Goal: Answer question/provide support

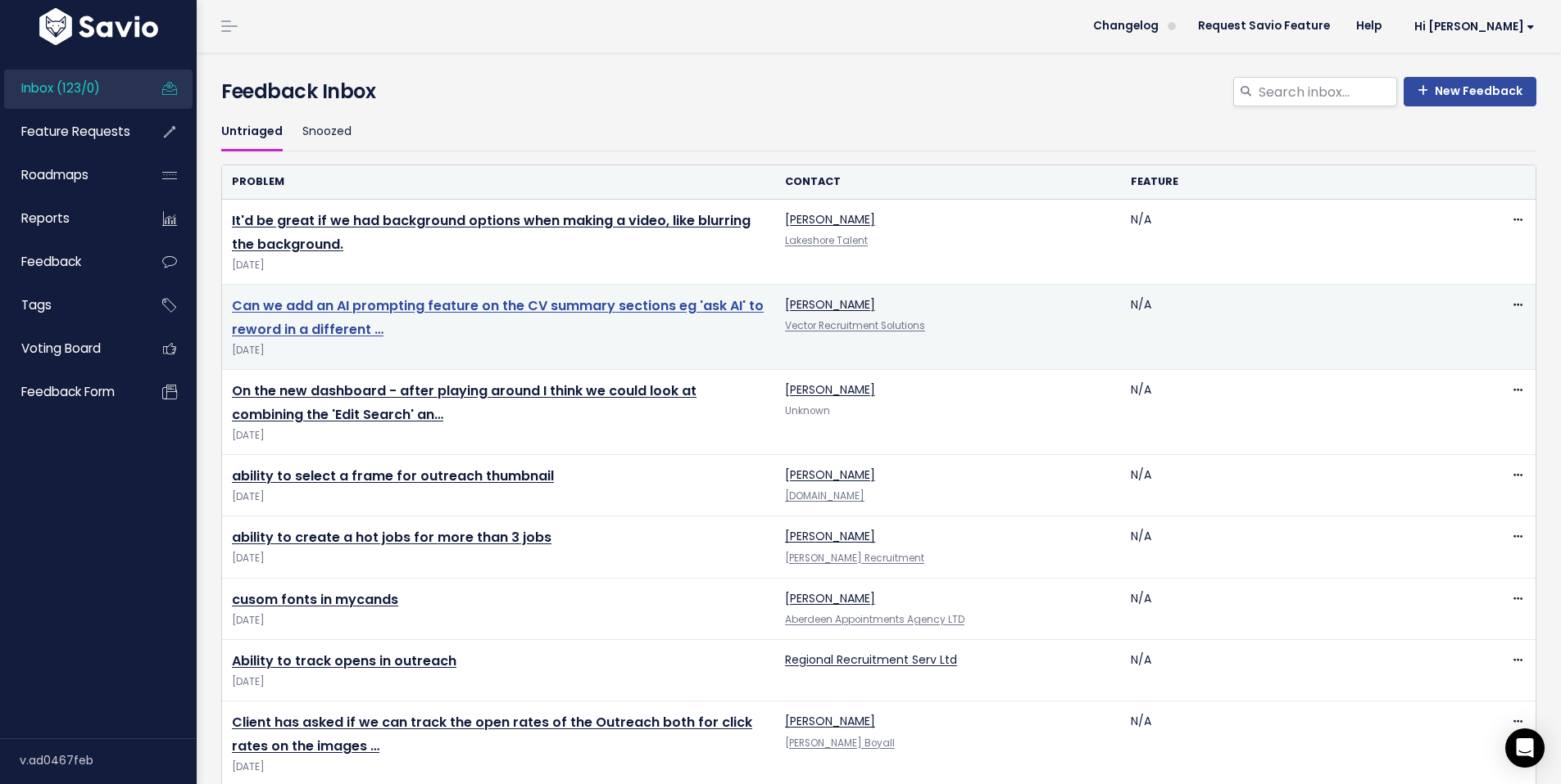
click at [608, 305] on link "Can we add an AI prompting feature on the CV summary sections eg 'ask AI' to re…" at bounding box center [498, 317] width 532 height 43
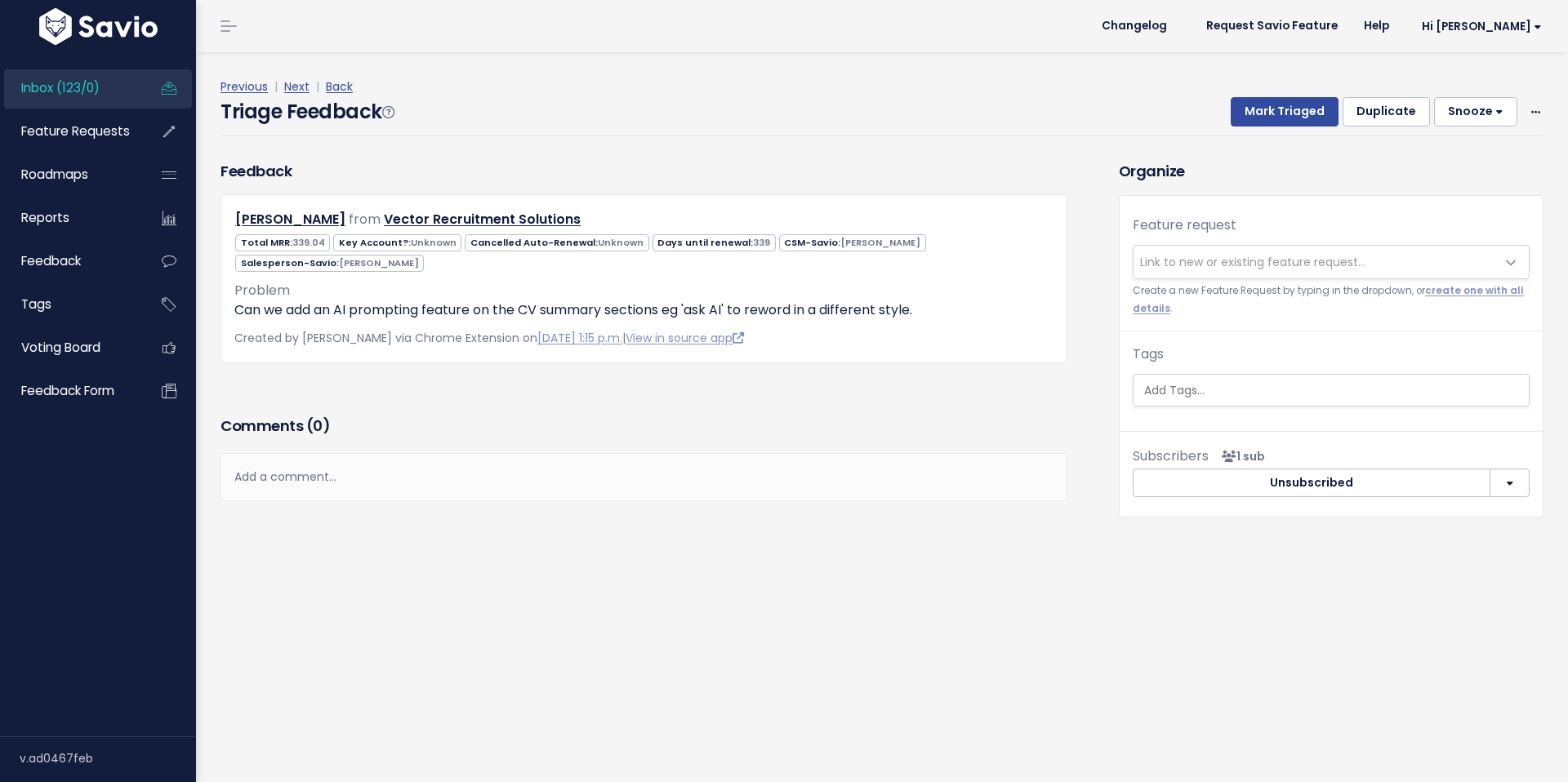
click at [445, 478] on div "Add a comment..." at bounding box center [644, 477] width 847 height 48
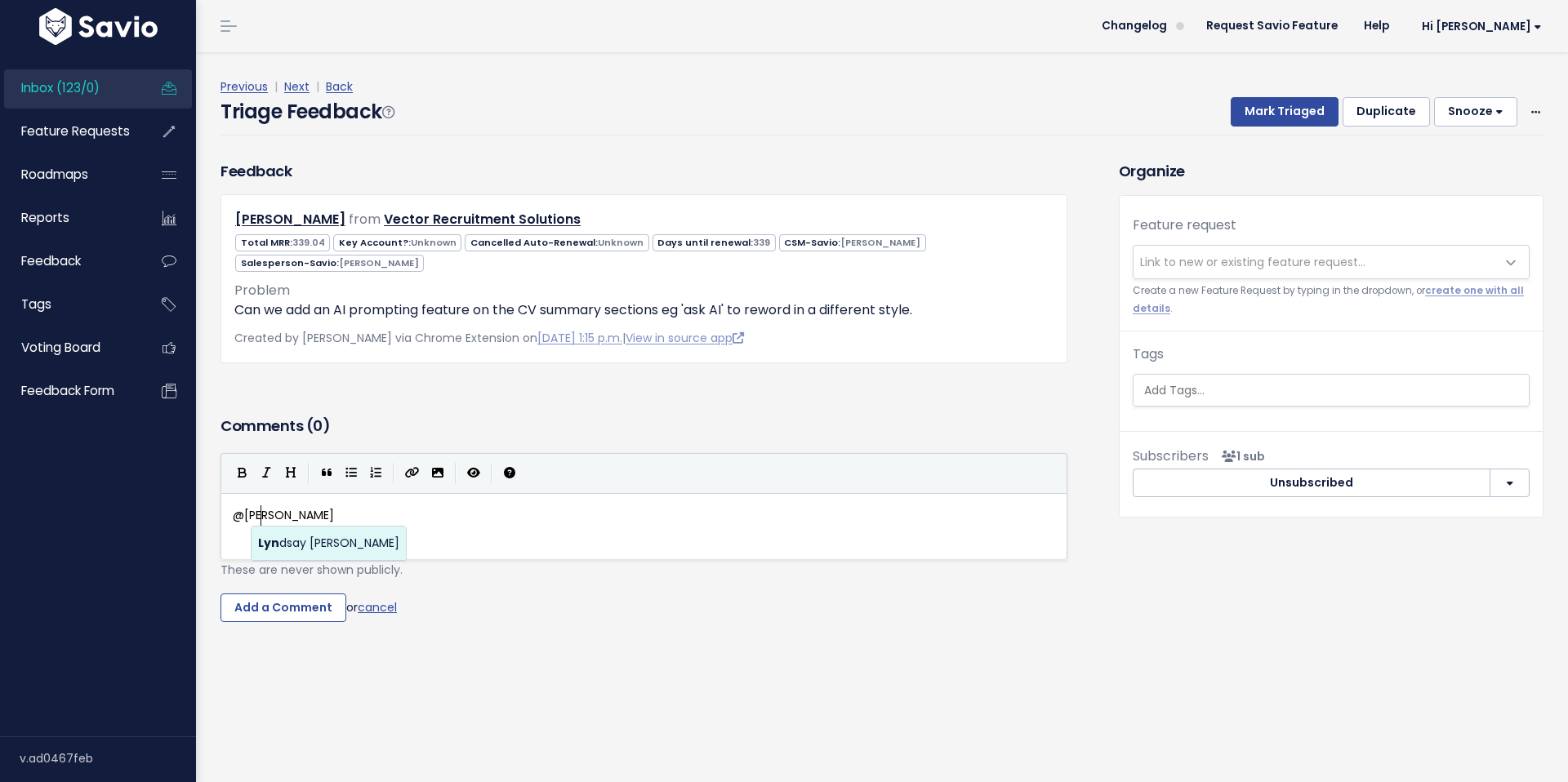
scroll to position [6, 28]
type textarea "@[PERSON_NAME][EMAIL_ADDRESS][DOMAIN_NAME]"
click at [334, 549] on body "Inbox (123/0) Feature Requests Roadmaps" at bounding box center [784, 391] width 1568 height 782
type textarea "There is an AI section to do this."
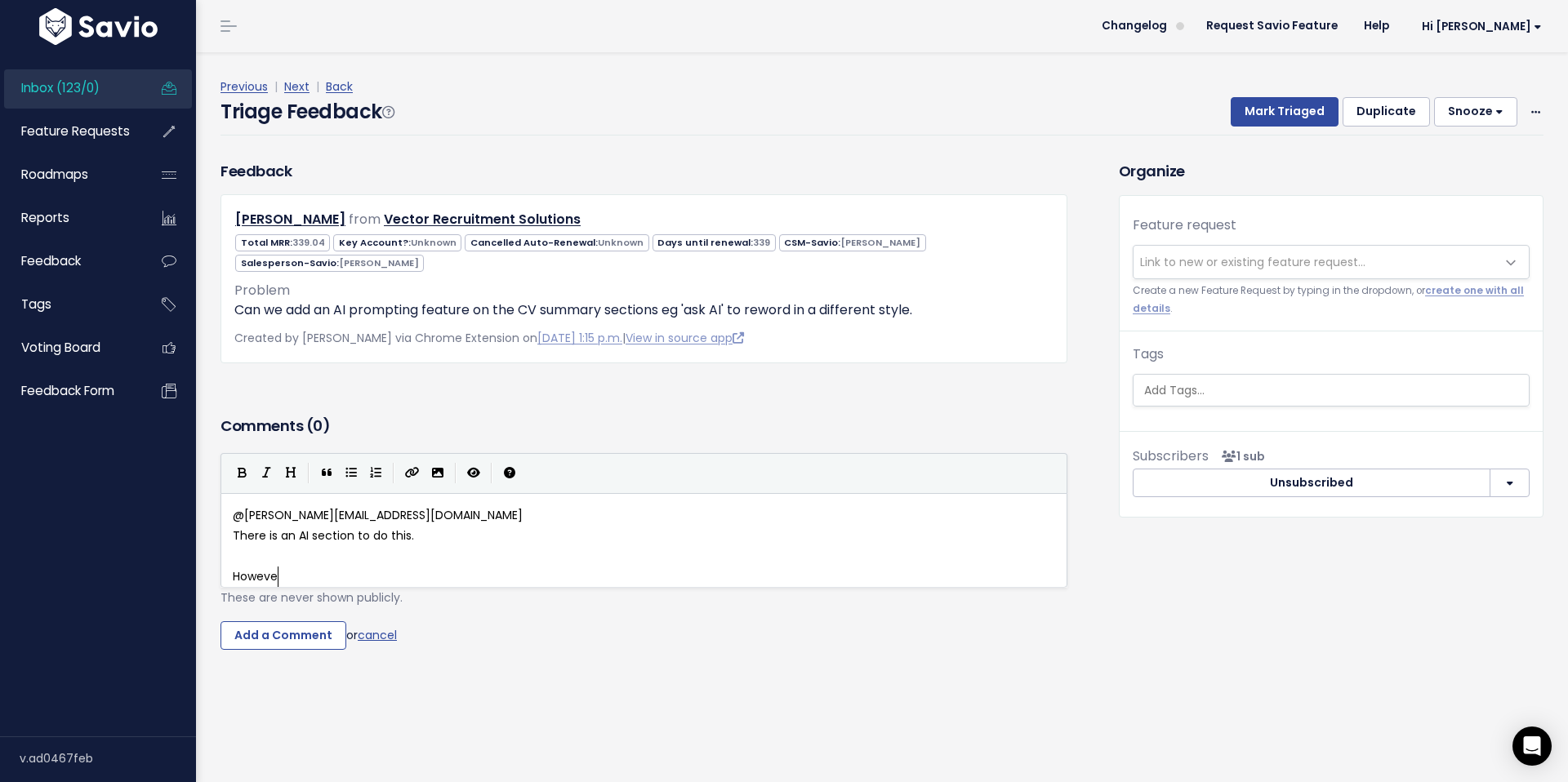
scroll to position [6, 54]
type textarea "However, we control the summary and can o"
type textarea "abos"
type textarea "solutely [PERSON_NAME]"
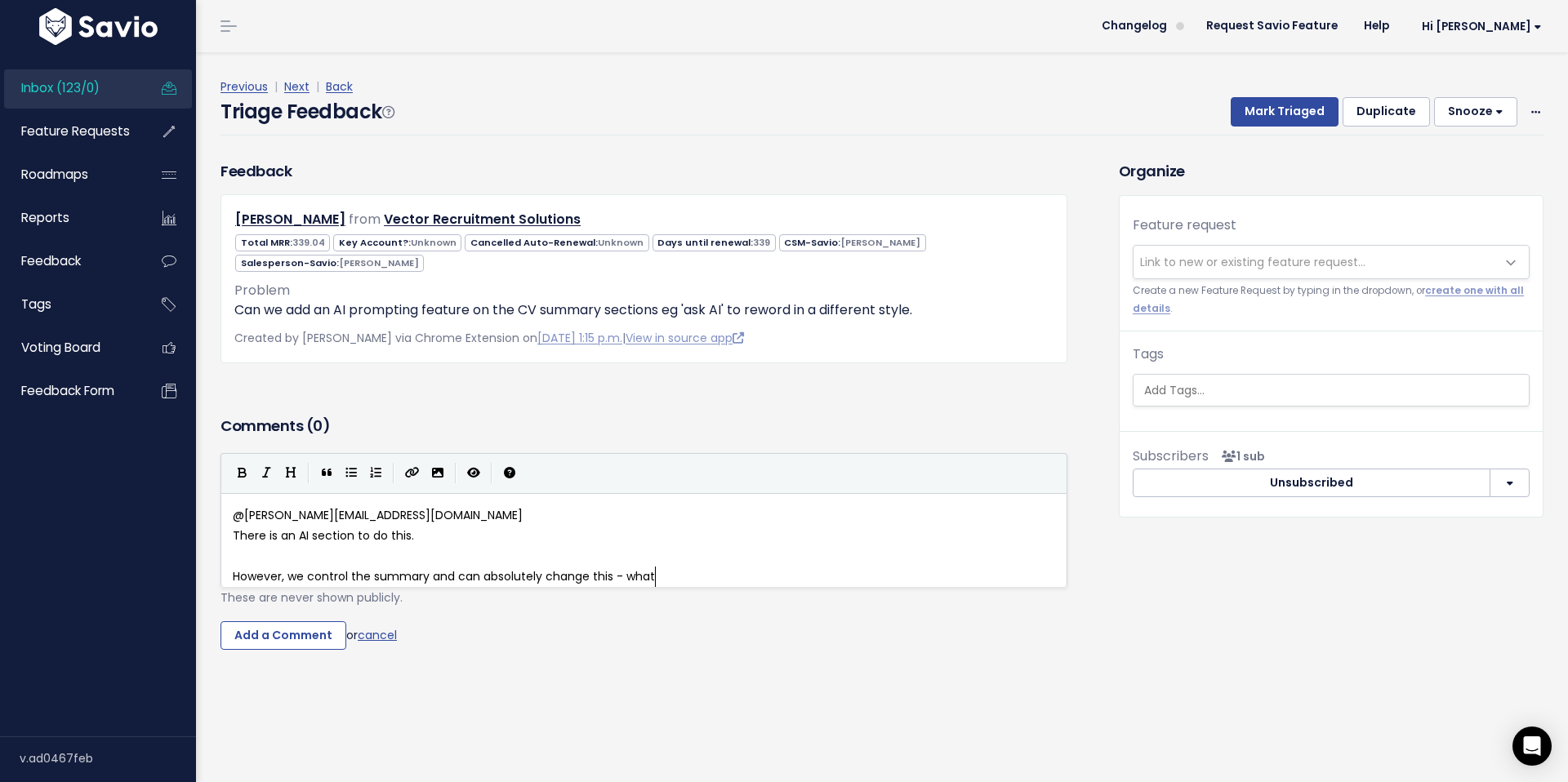
type textarea "e this - what are"
type textarea "do they want?"
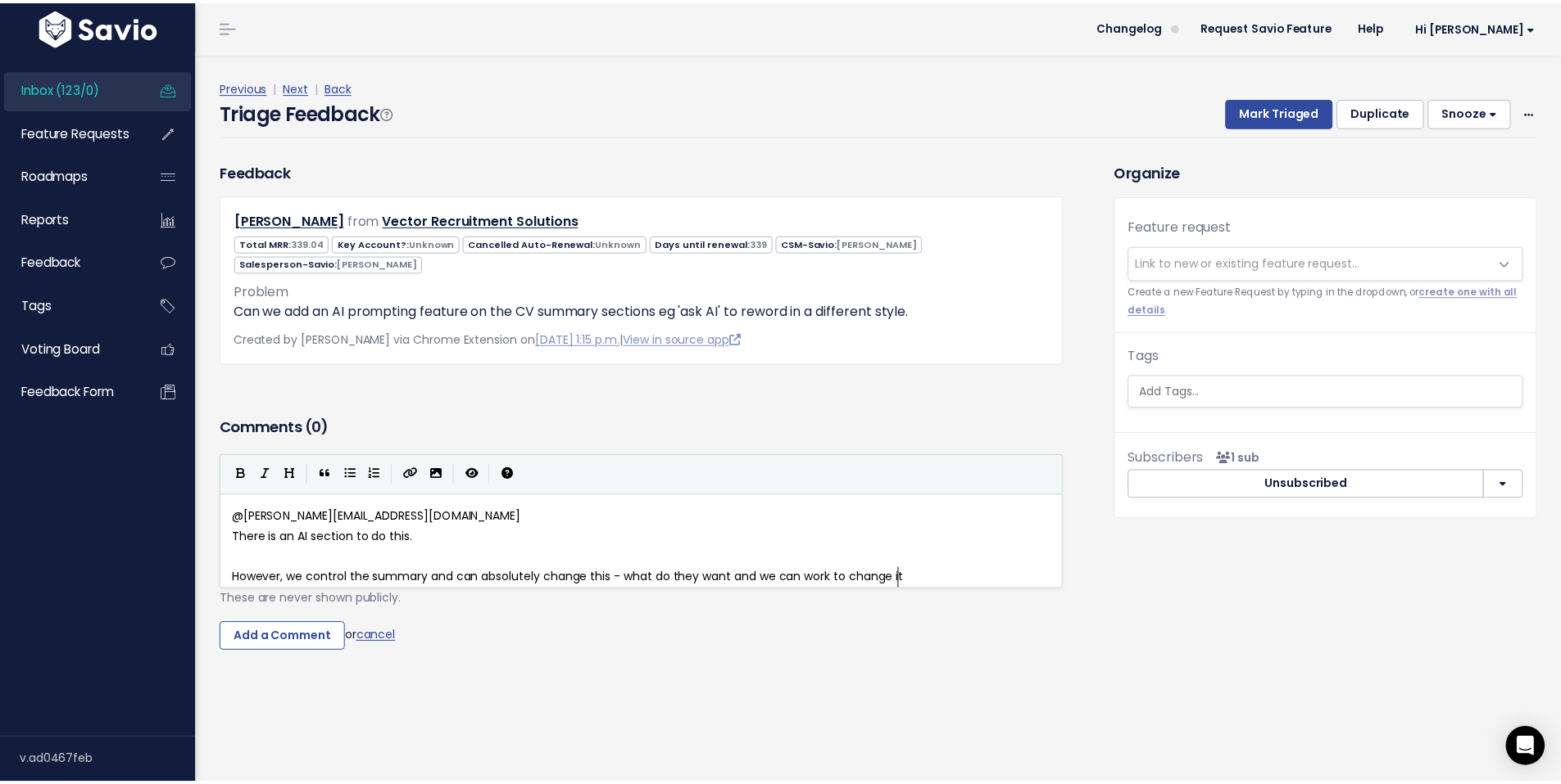
scroll to position [6, 177]
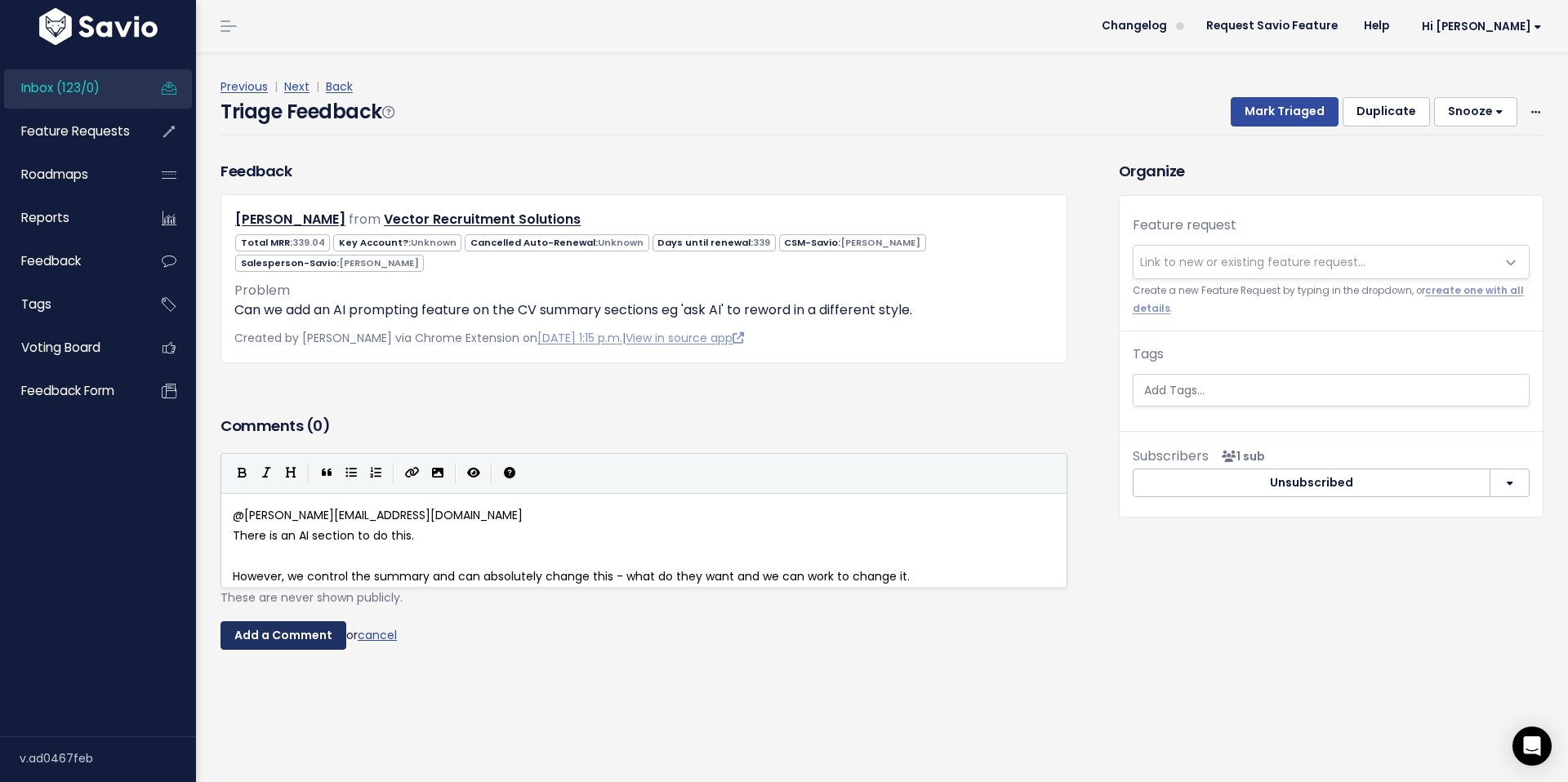
type textarea "and we can work to change it."
click at [283, 648] on input "Add a Comment" at bounding box center [284, 636] width 126 height 30
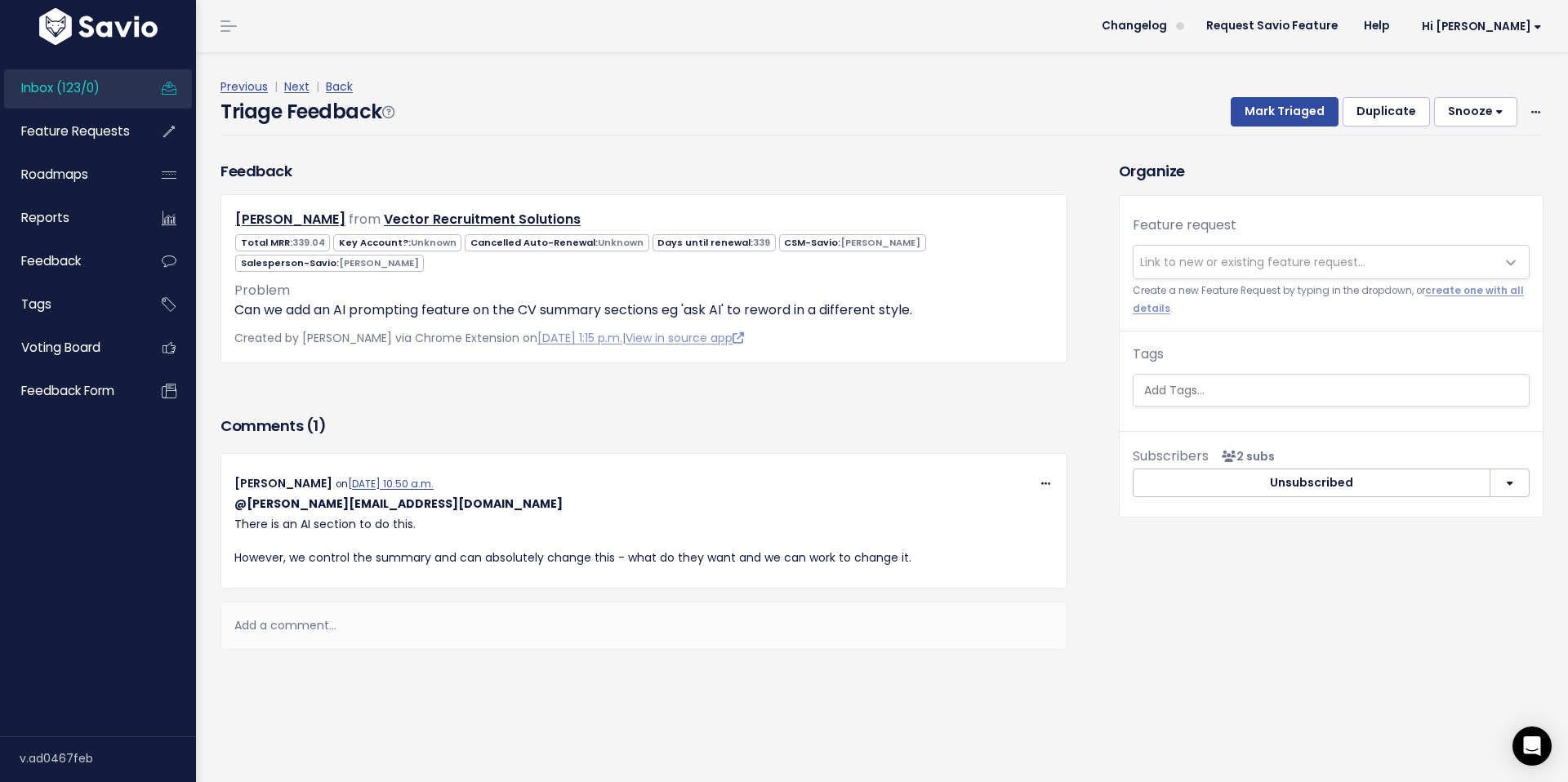
drag, startPoint x: 271, startPoint y: 618, endPoint x: 286, endPoint y: 628, distance: 18.0
click at [272, 619] on div "Add a comment..." at bounding box center [644, 625] width 847 height 48
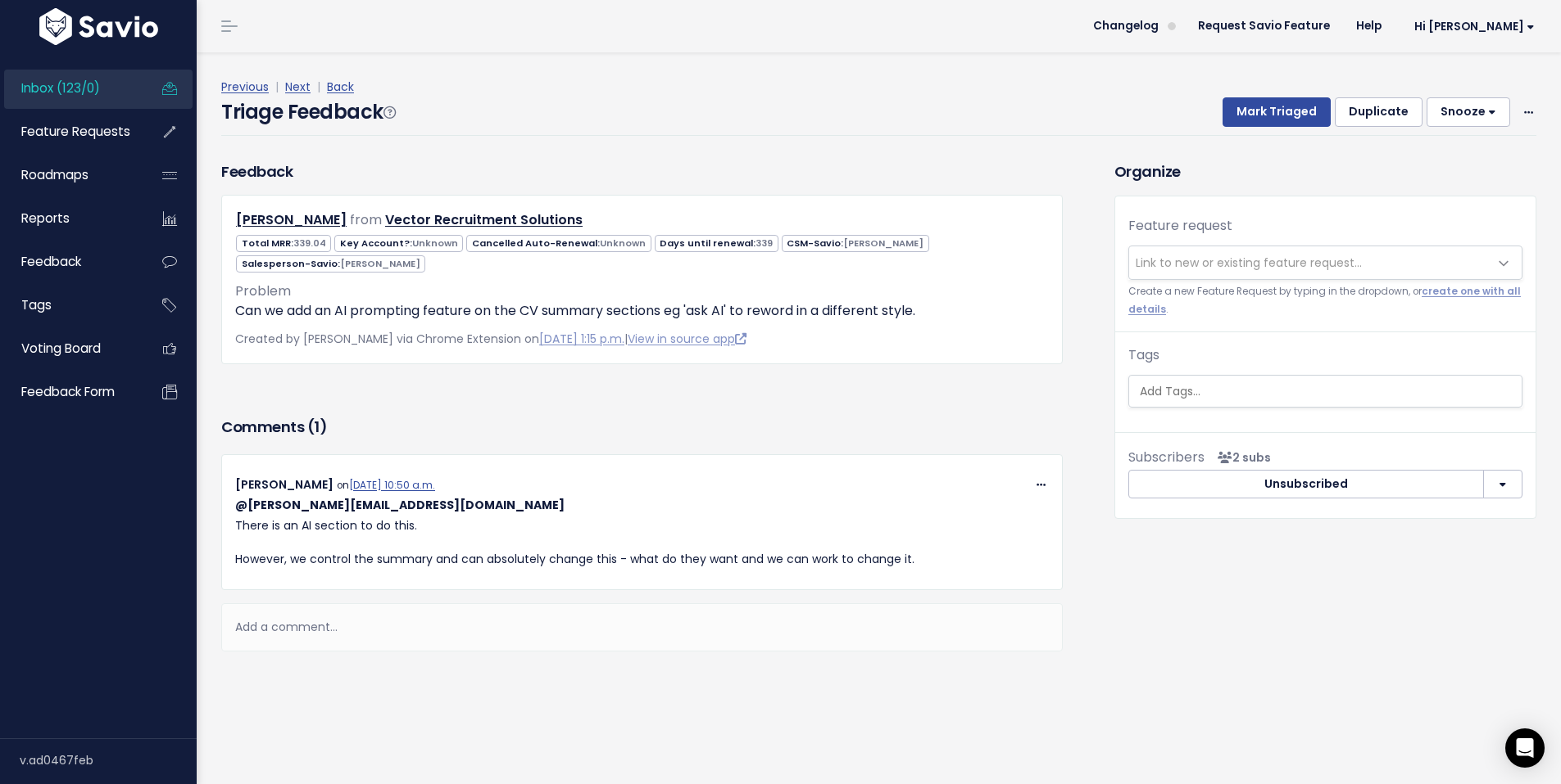
scroll to position [6, 0]
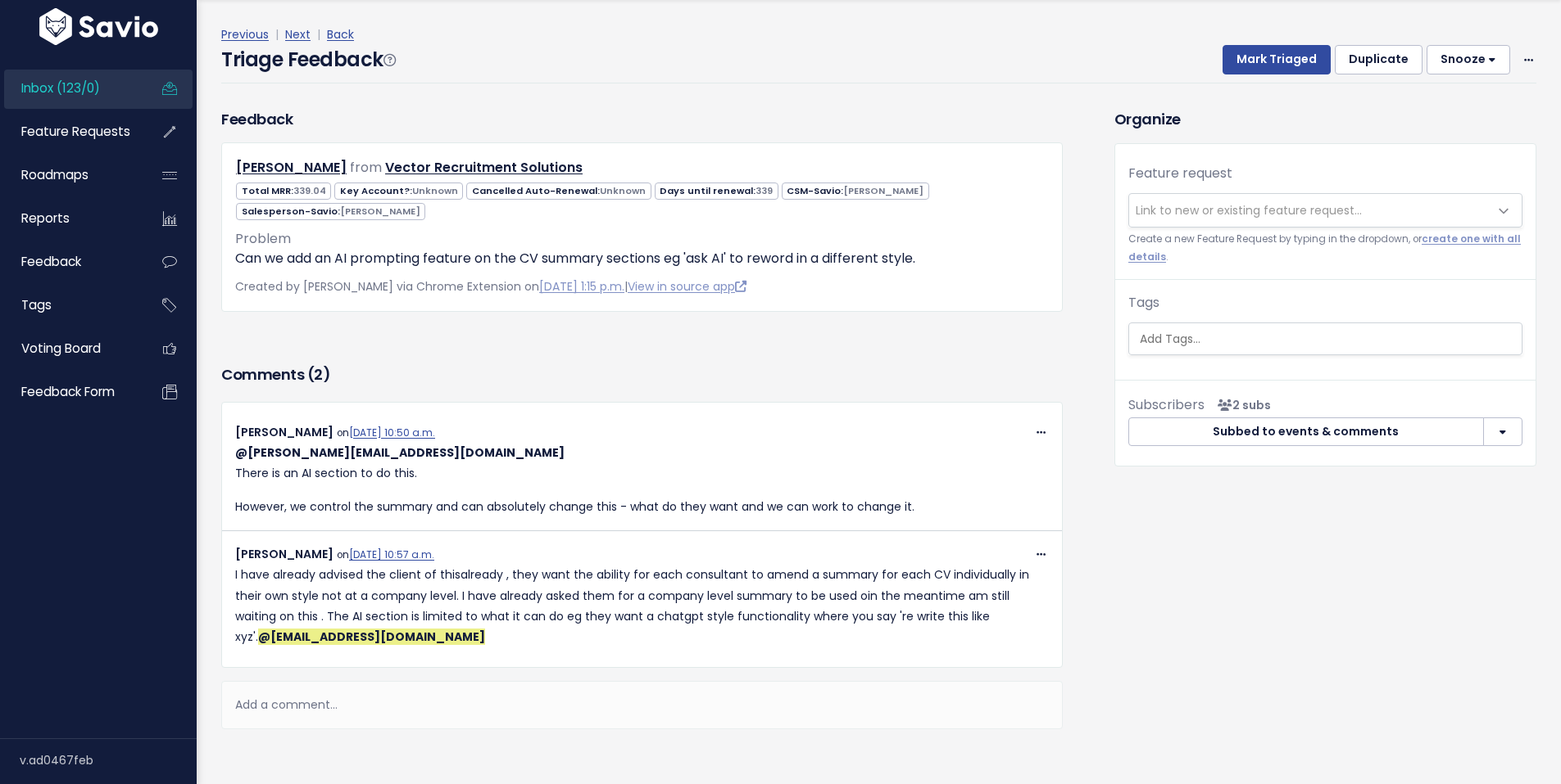
scroll to position [118, 0]
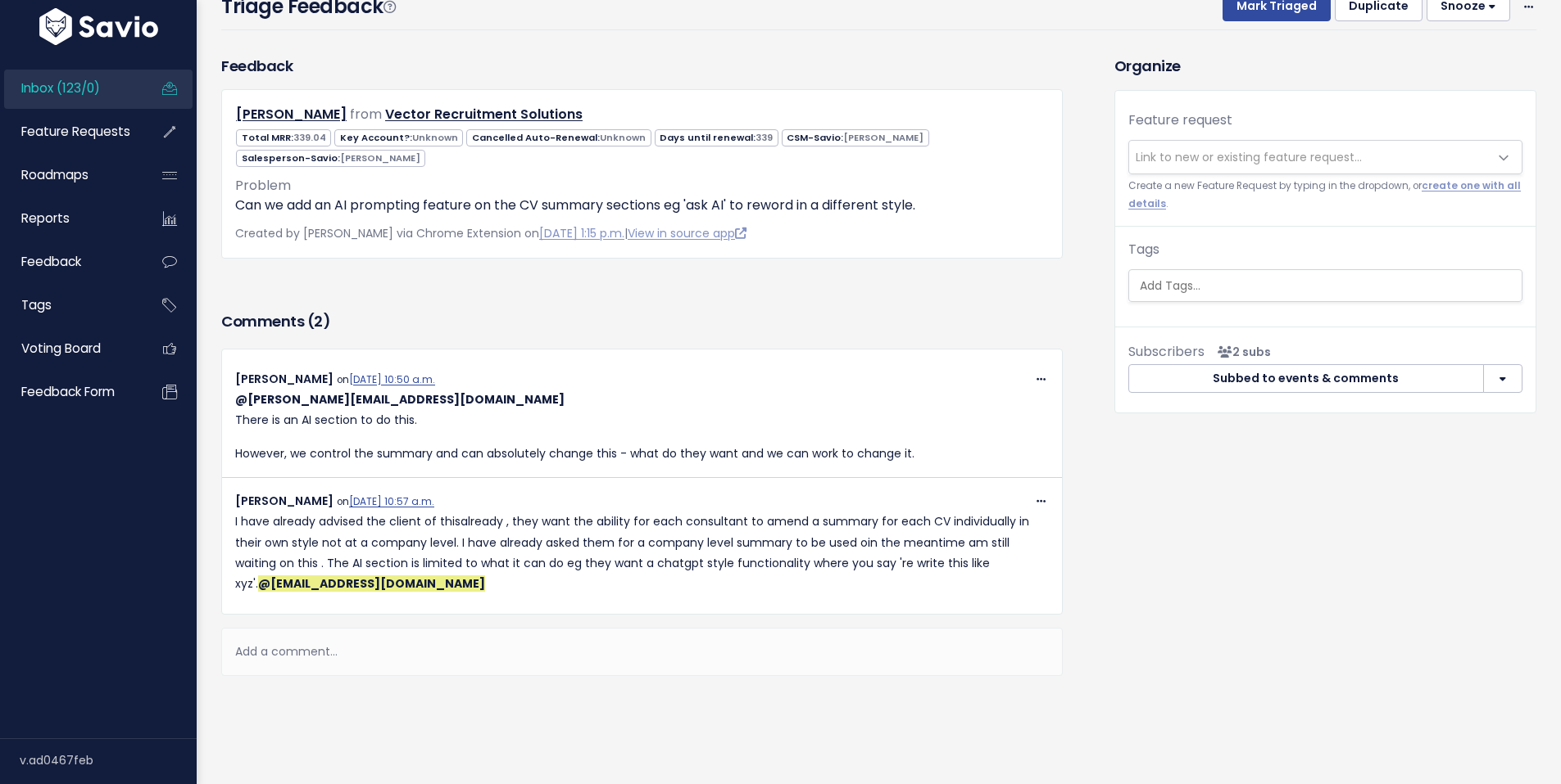
click at [318, 646] on div "Add a comment..." at bounding box center [642, 652] width 842 height 48
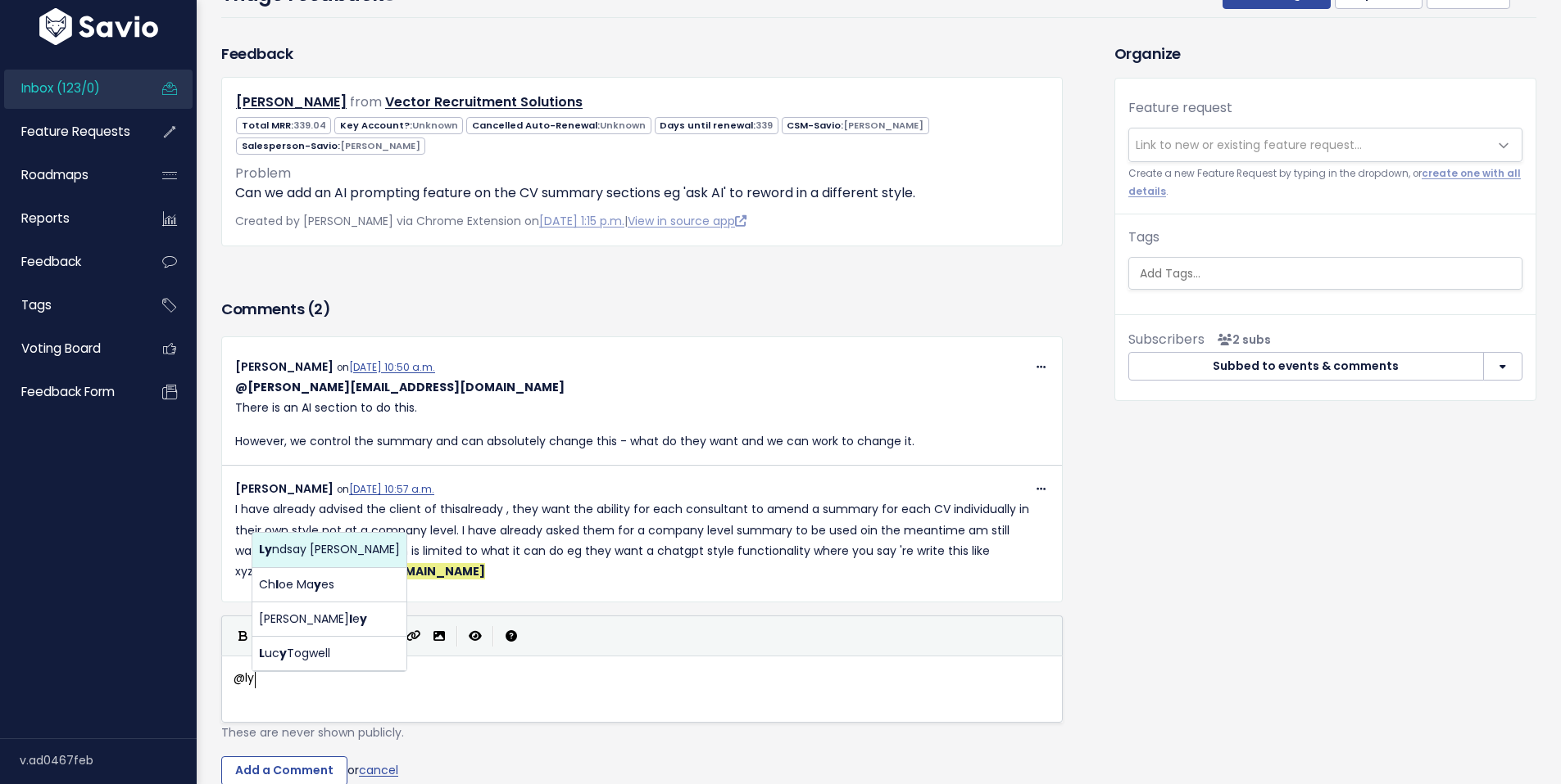
scroll to position [6, 28]
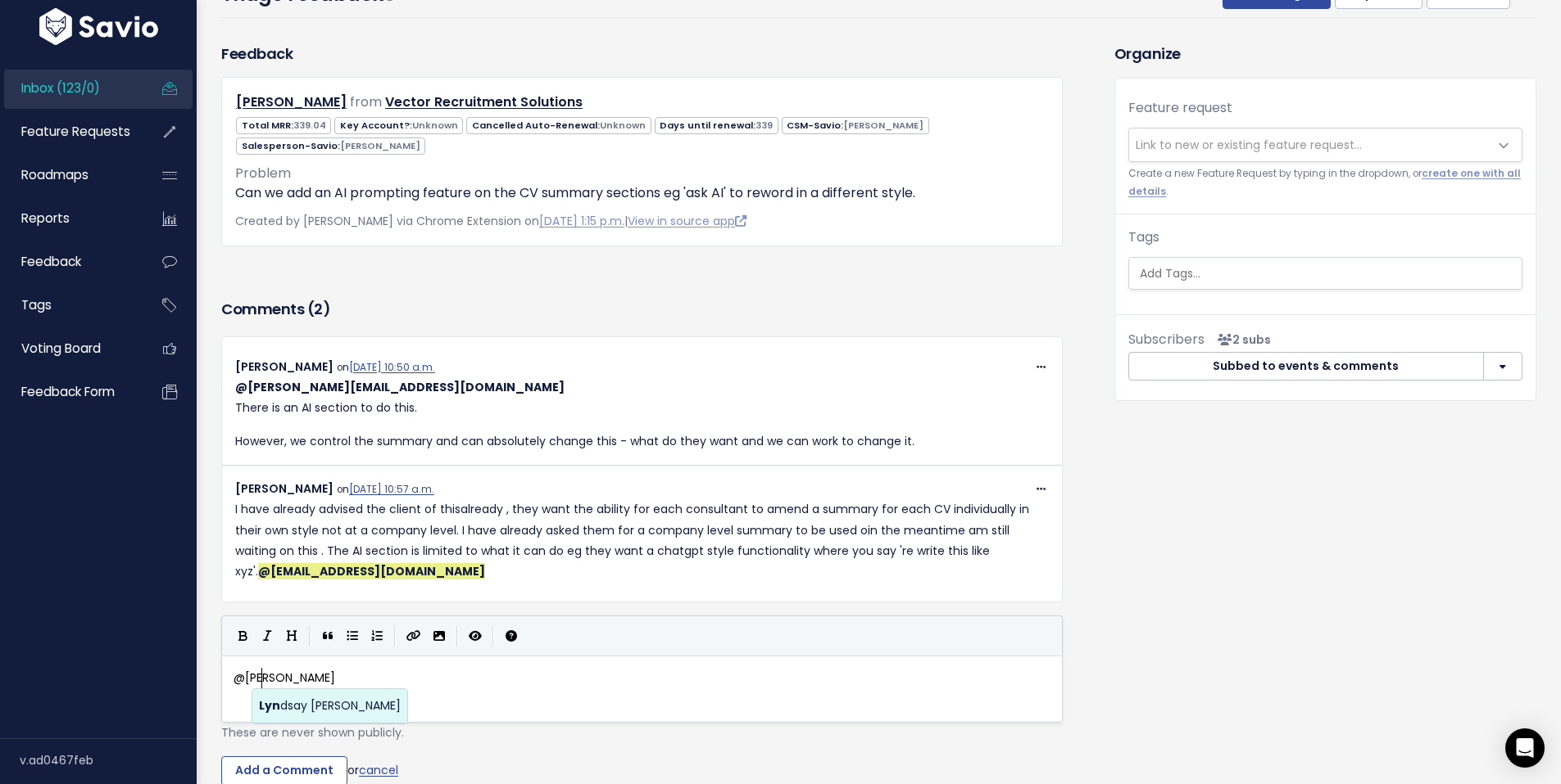
click at [307, 718] on body "Inbox (123/0) Feature Requests Roadmaps" at bounding box center [780, 389] width 1561 height 1012
type textarea "@[PERSON_NAME][EMAIL_ADDRESS][DOMAIN_NAME] we can cere"
type textarea "reate new templats"
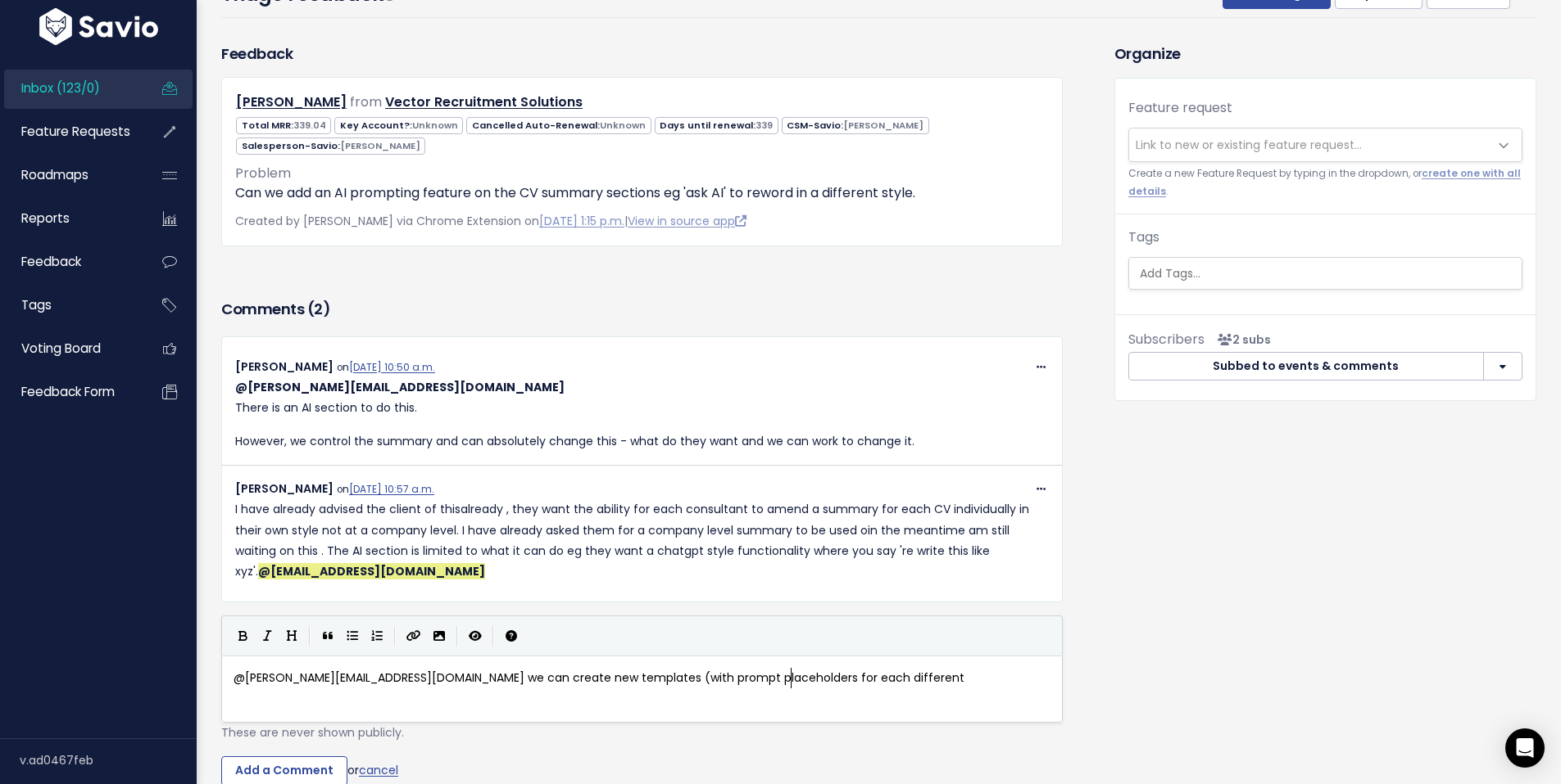
scroll to position [6, 273]
type textarea "es (with prompt placeholders for each different styp"
type textarea "le)."
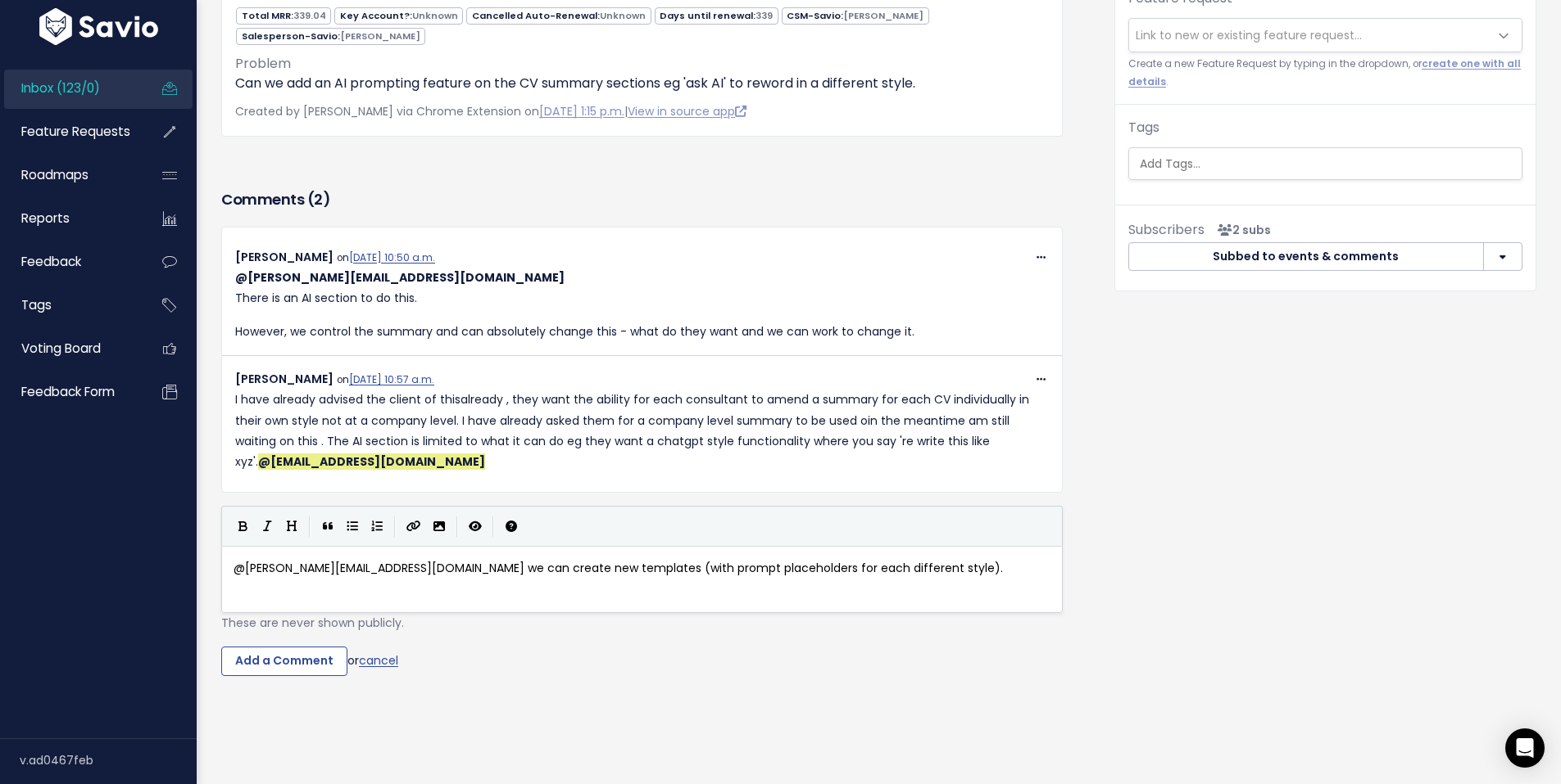
scroll to position [240, 0]
drag, startPoint x: 828, startPoint y: 559, endPoint x: 918, endPoint y: 574, distance: 91.2
click at [828, 559] on pre "@[PERSON_NAME][EMAIL_ADDRESS][DOMAIN_NAME] we can create new templates (with pr…" at bounding box center [648, 568] width 836 height 21
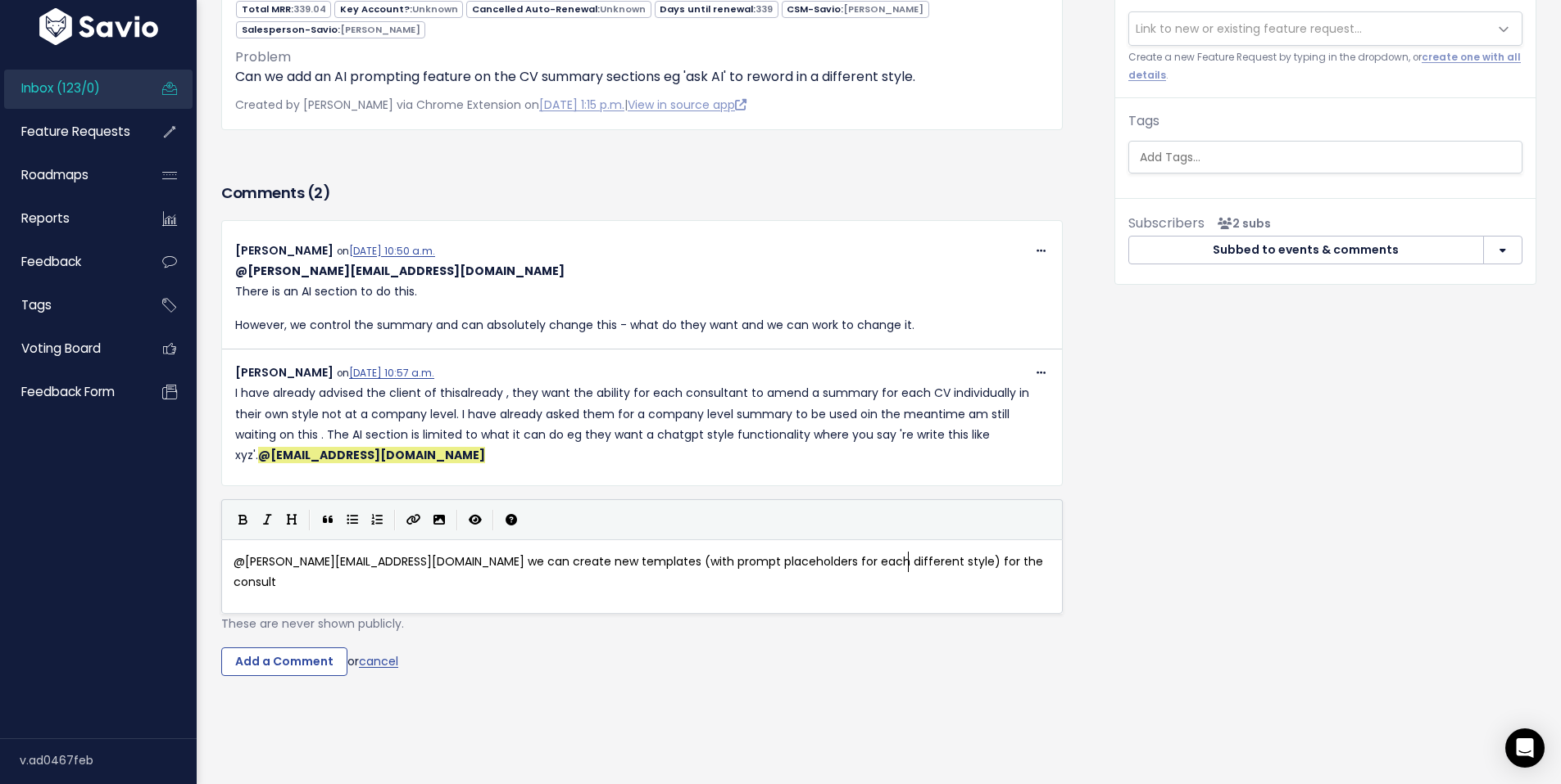
type textarea "for the consultsn"
type textarea "ants. Is that not an option here?"
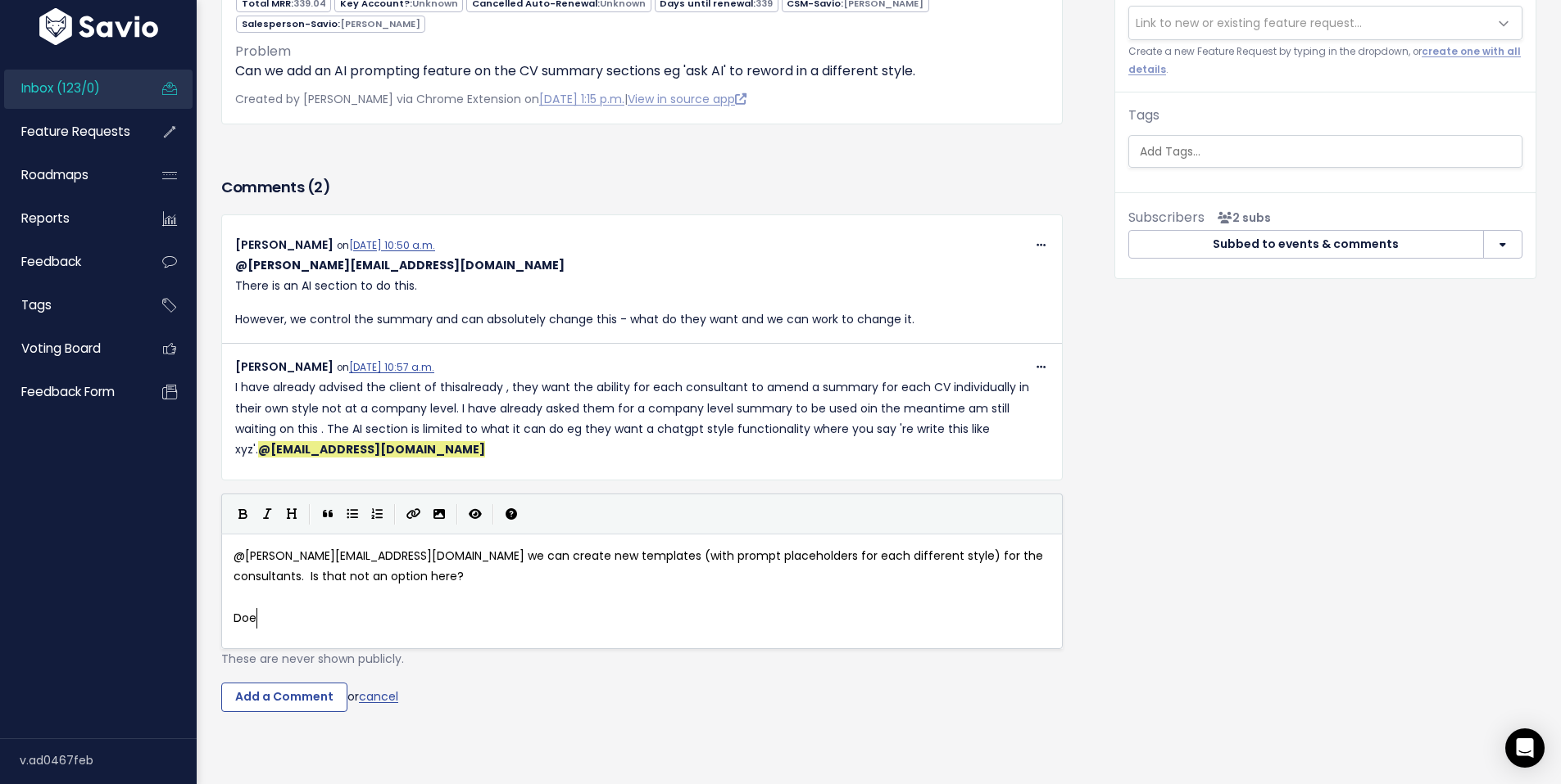
type textarea "Doen'"
type textarea "sn't ahve to"
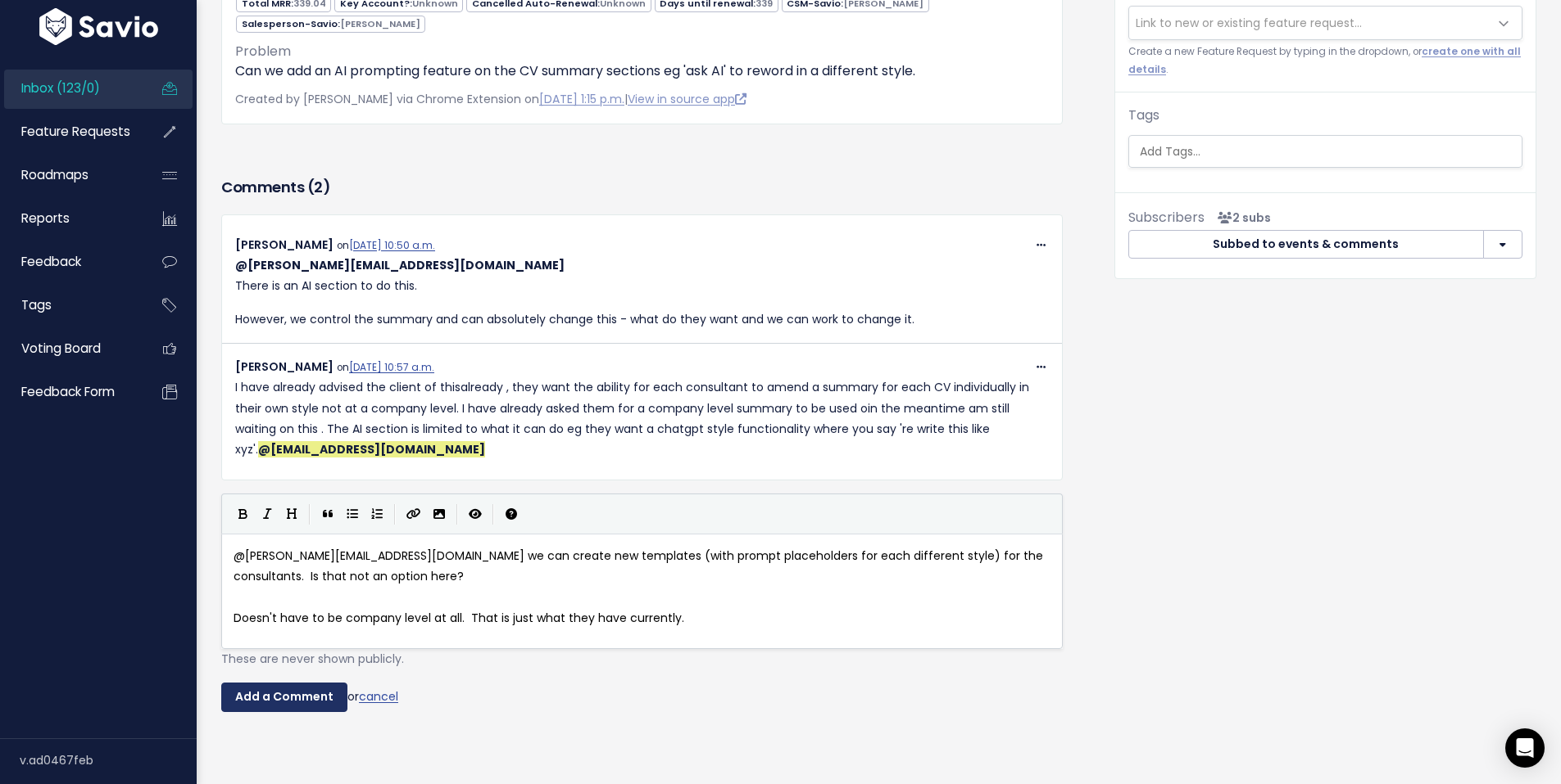
type textarea "have to be company level at all. That is just what they have currently."
click at [303, 707] on input "Add a Comment" at bounding box center [285, 698] width 127 height 30
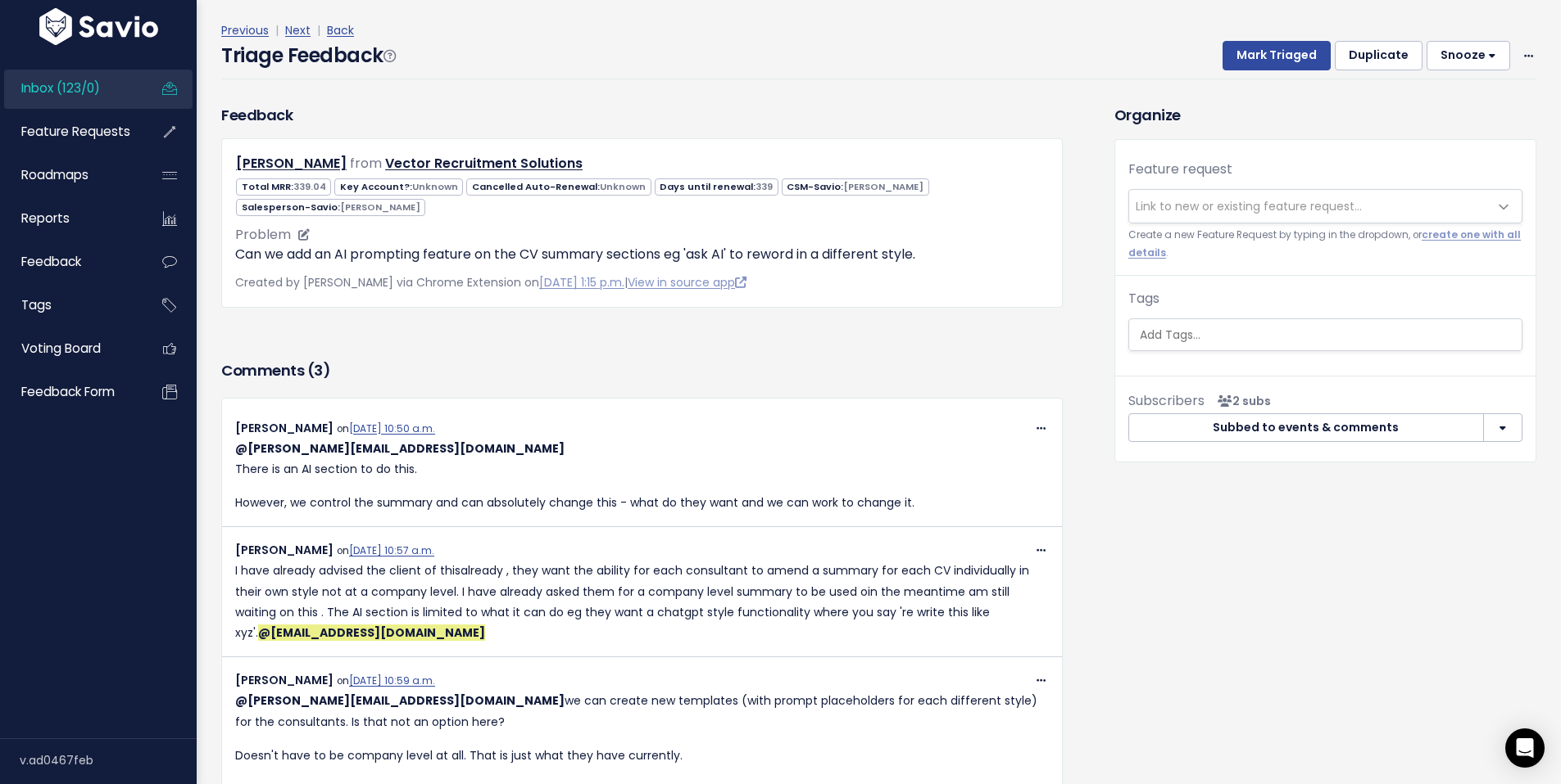
scroll to position [0, 0]
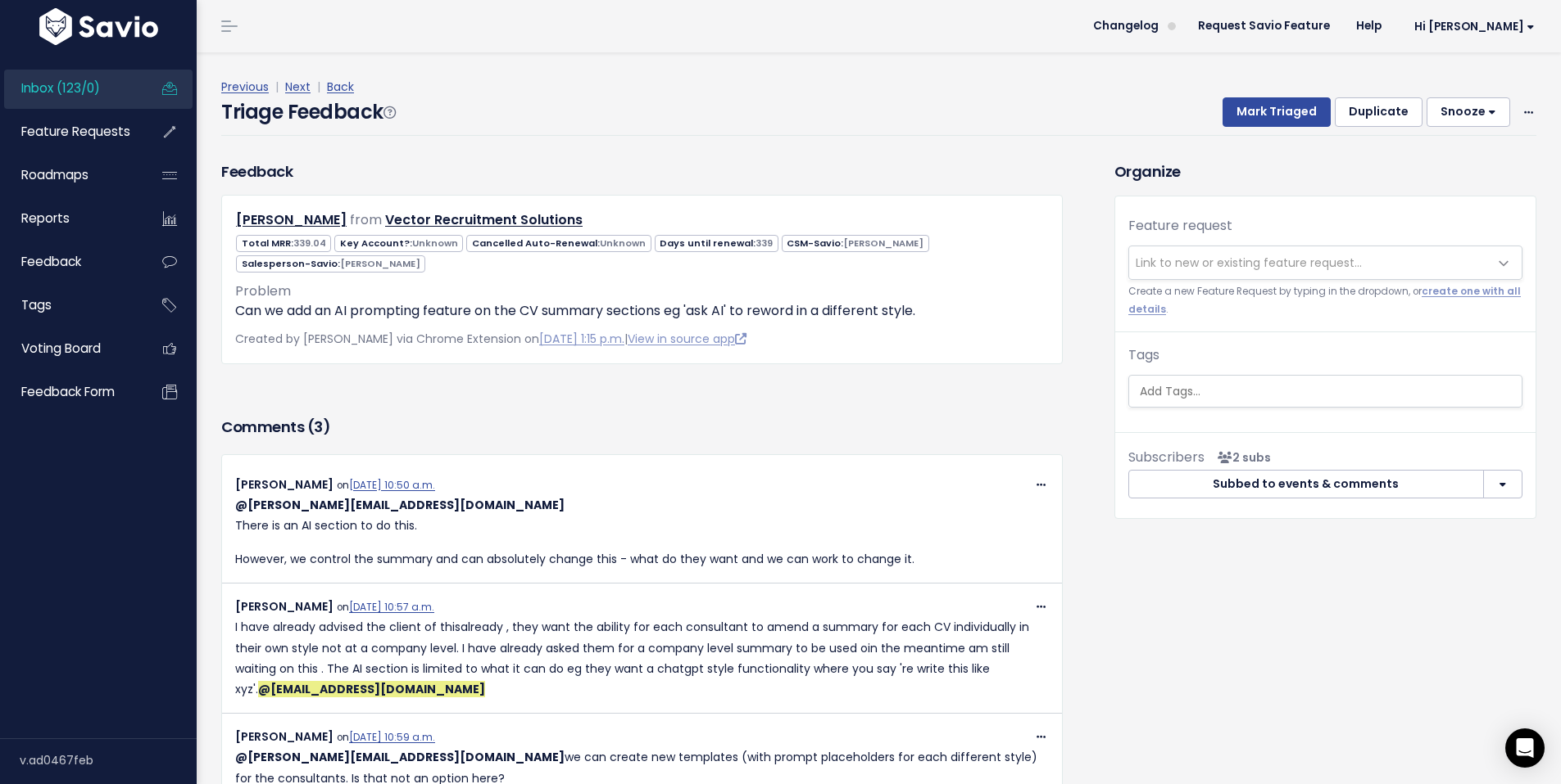
click at [59, 93] on span "Inbox (123/0)" at bounding box center [61, 87] width 79 height 17
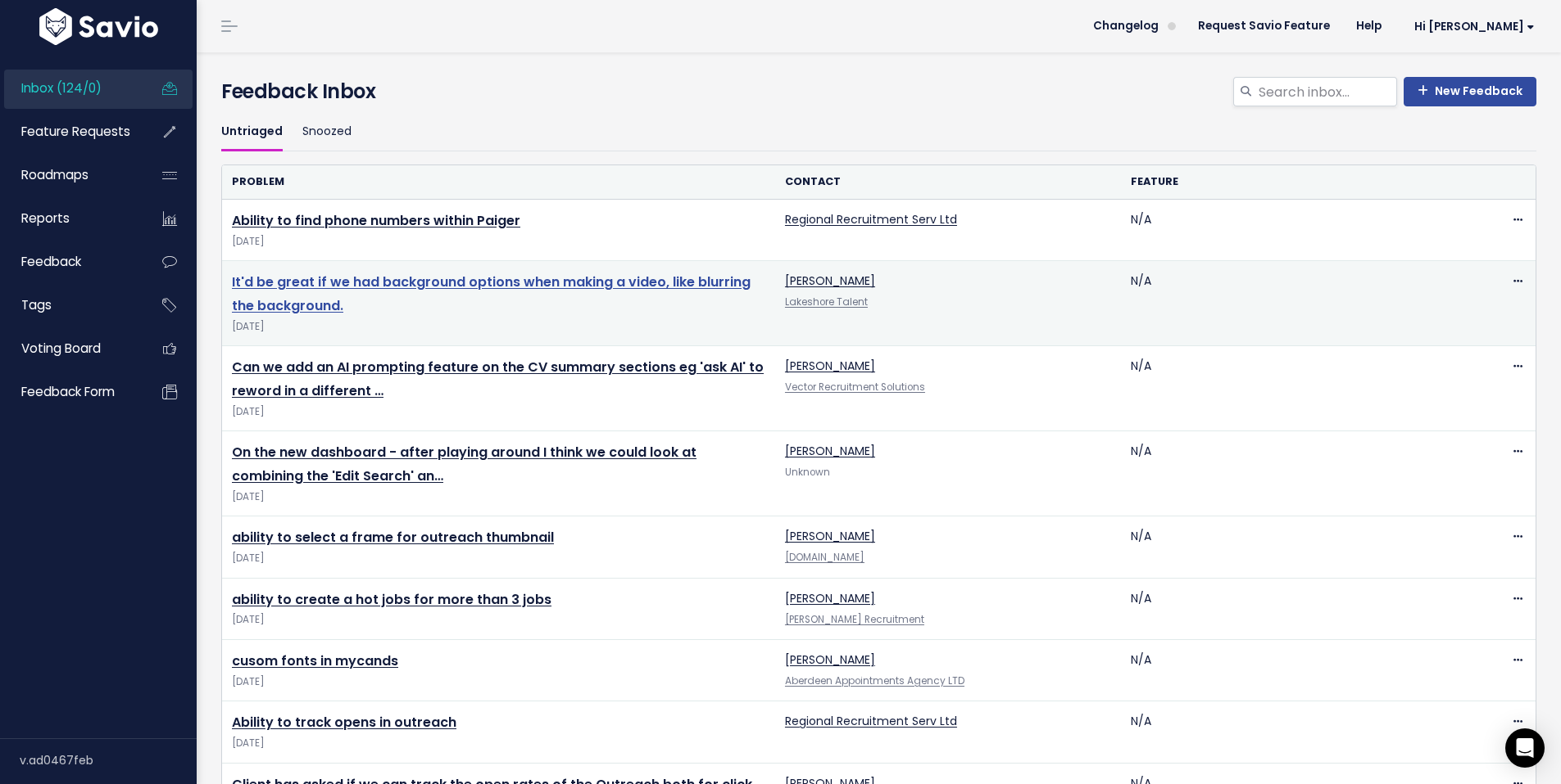
click at [523, 284] on link "It'd be great if we had background options when making a video, like blurring t…" at bounding box center [491, 294] width 518 height 43
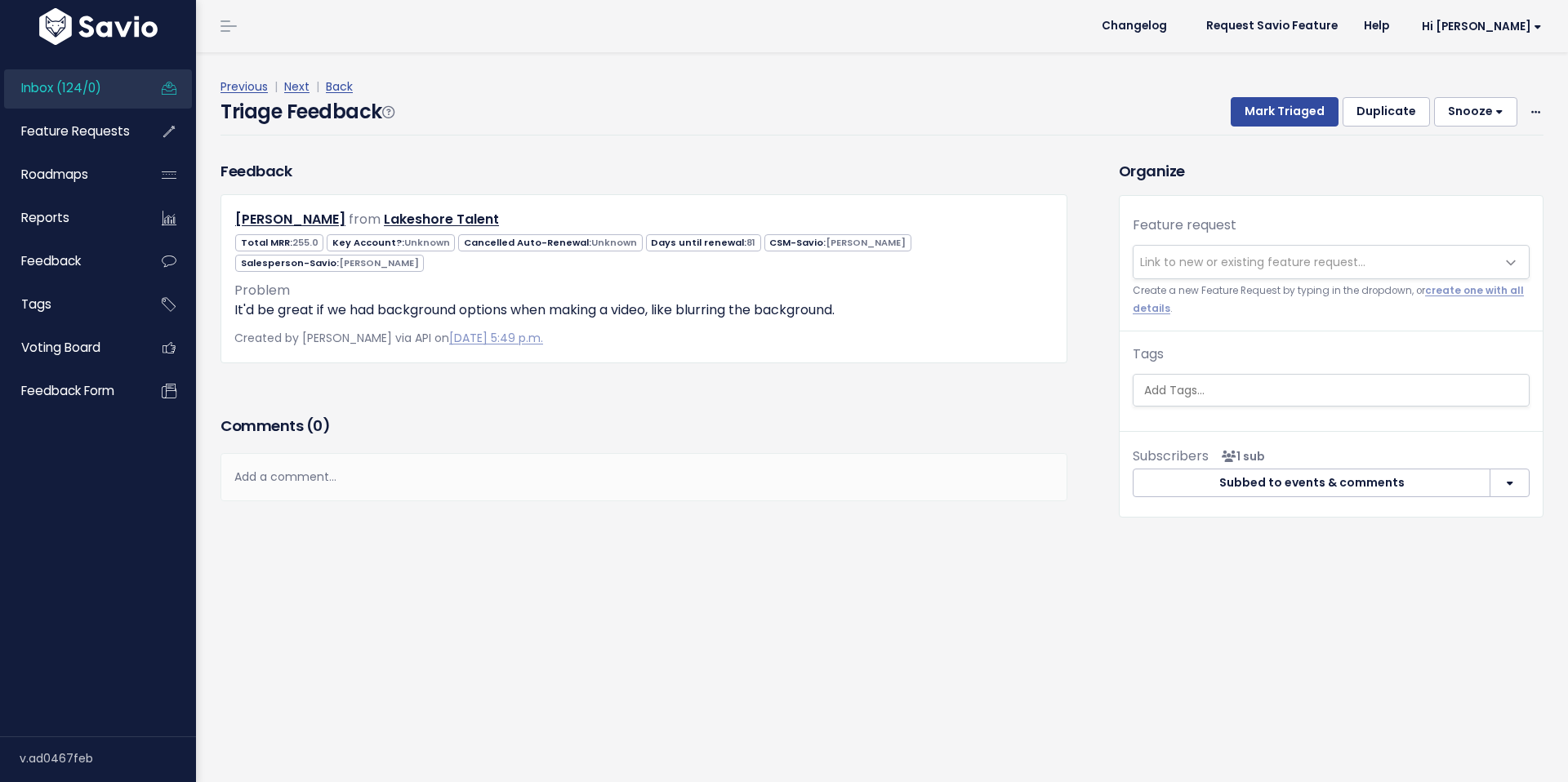
click at [338, 478] on div "Add a comment..." at bounding box center [644, 477] width 847 height 48
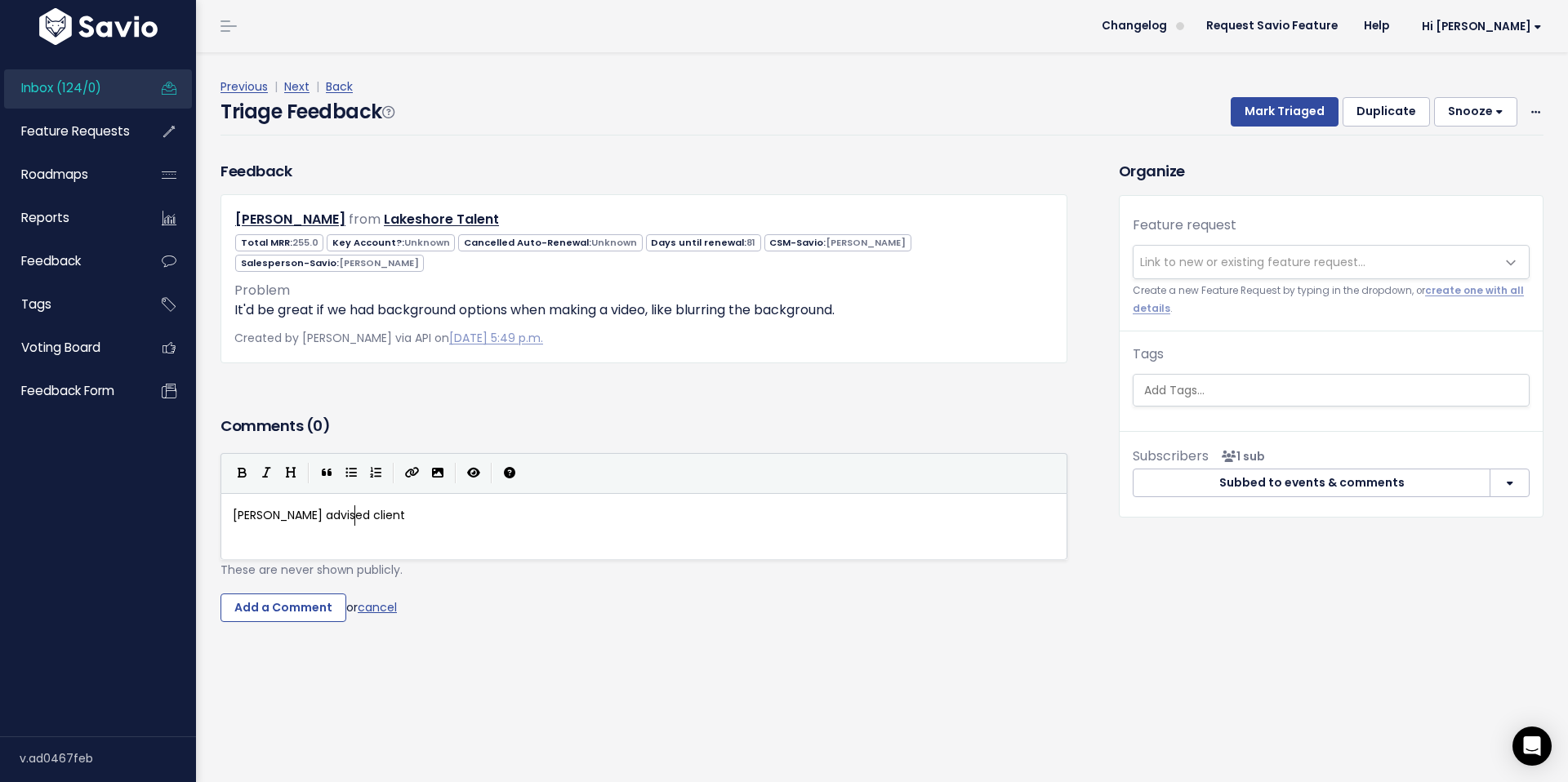
type textarea "Darren advised client:"
type textarea "​"
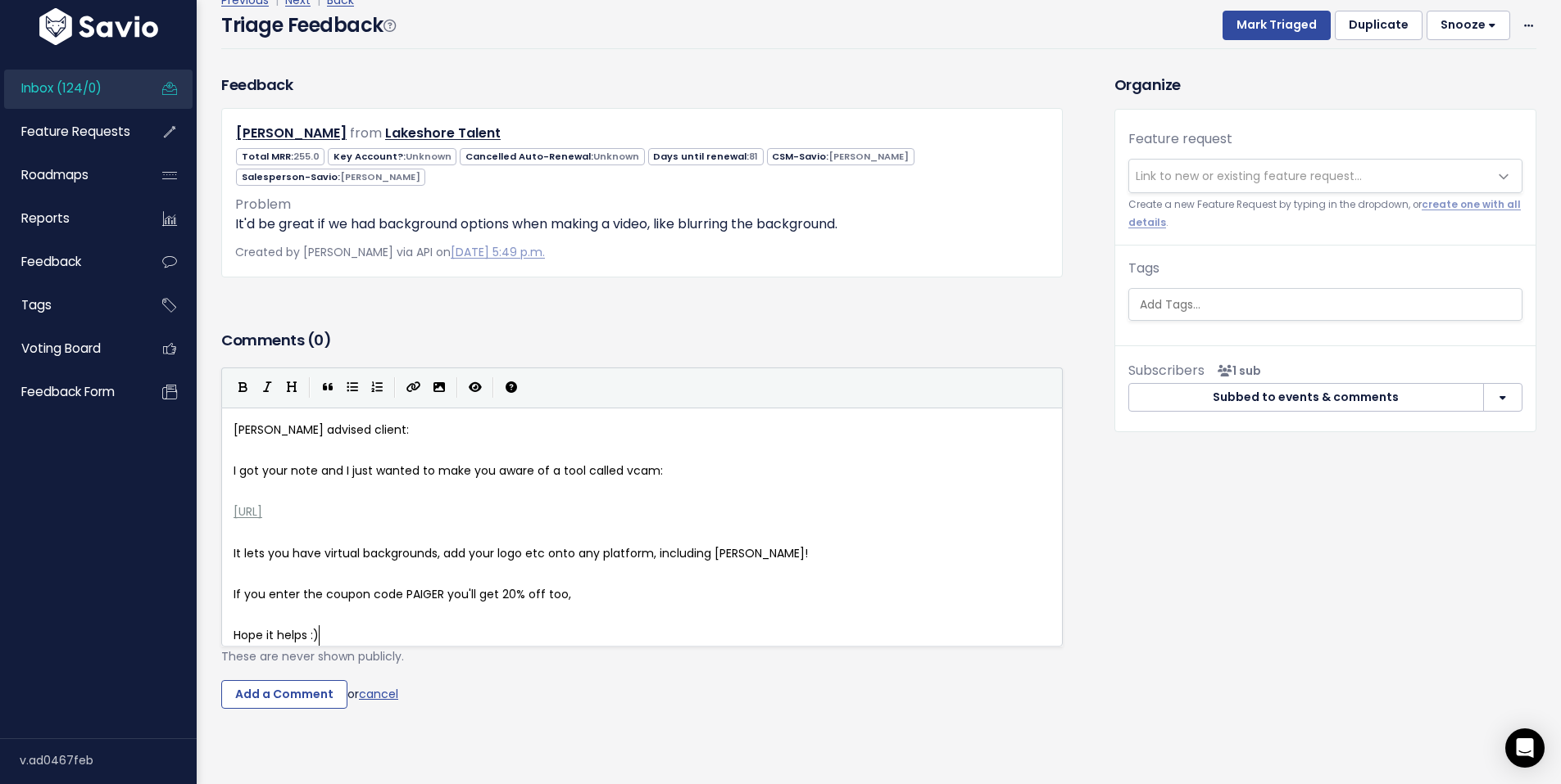
scroll to position [144, 0]
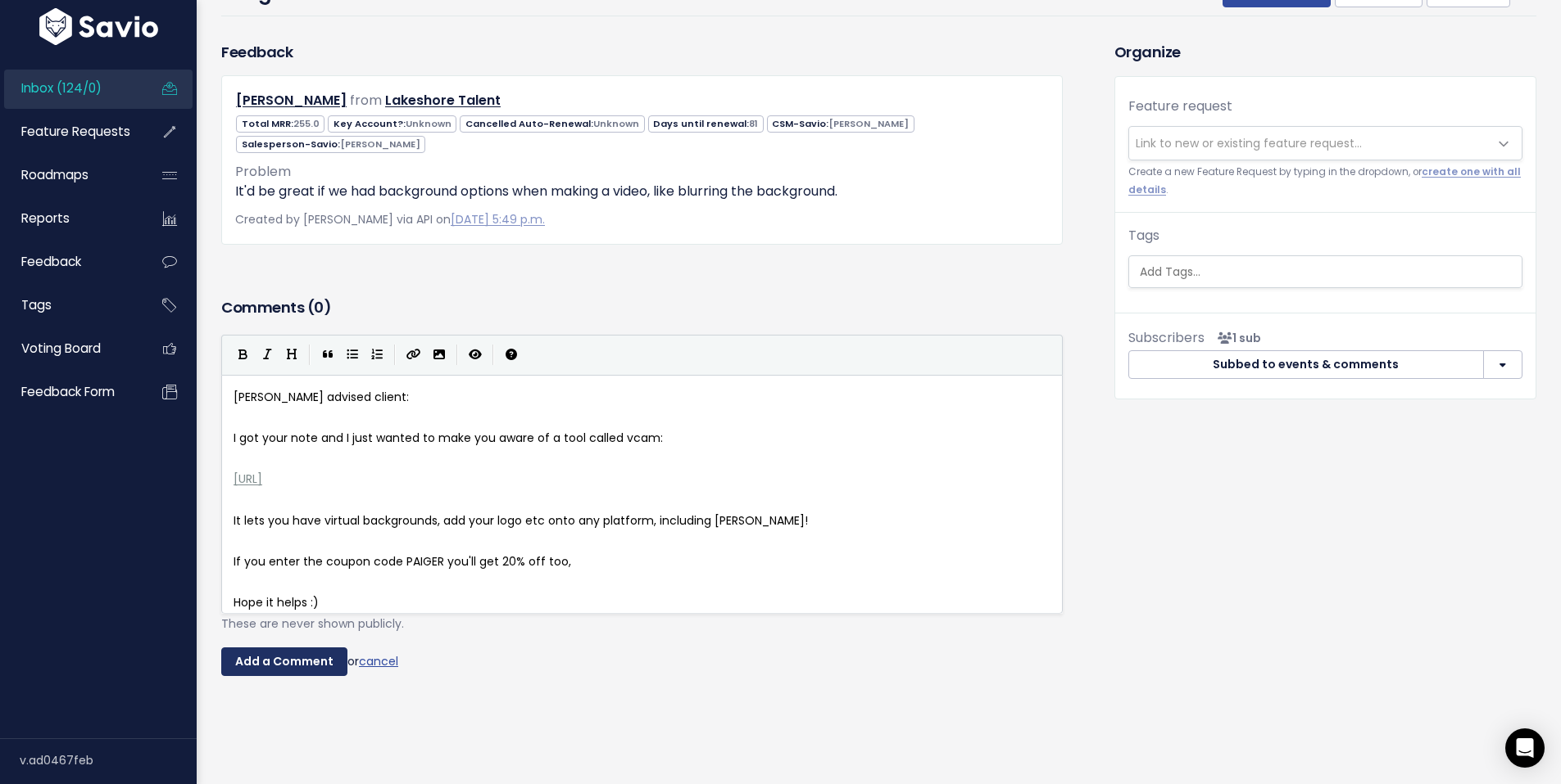
drag, startPoint x: 276, startPoint y: 649, endPoint x: 760, endPoint y: 493, distance: 508.5
click at [276, 649] on input "Add a Comment" at bounding box center [285, 662] width 127 height 30
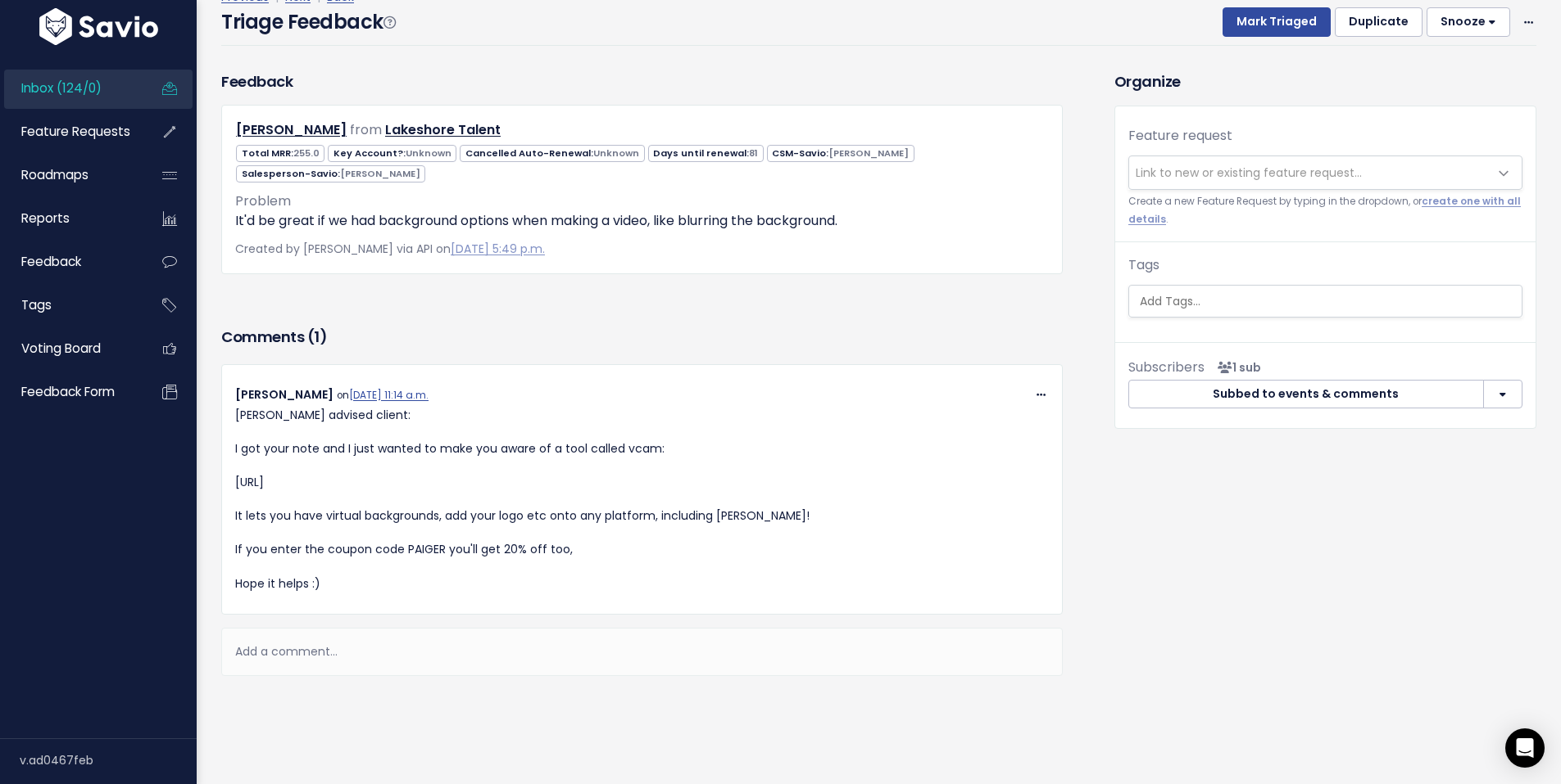
scroll to position [103, 0]
click at [1228, 164] on span "Link to new or existing feature request..." at bounding box center [1248, 172] width 227 height 17
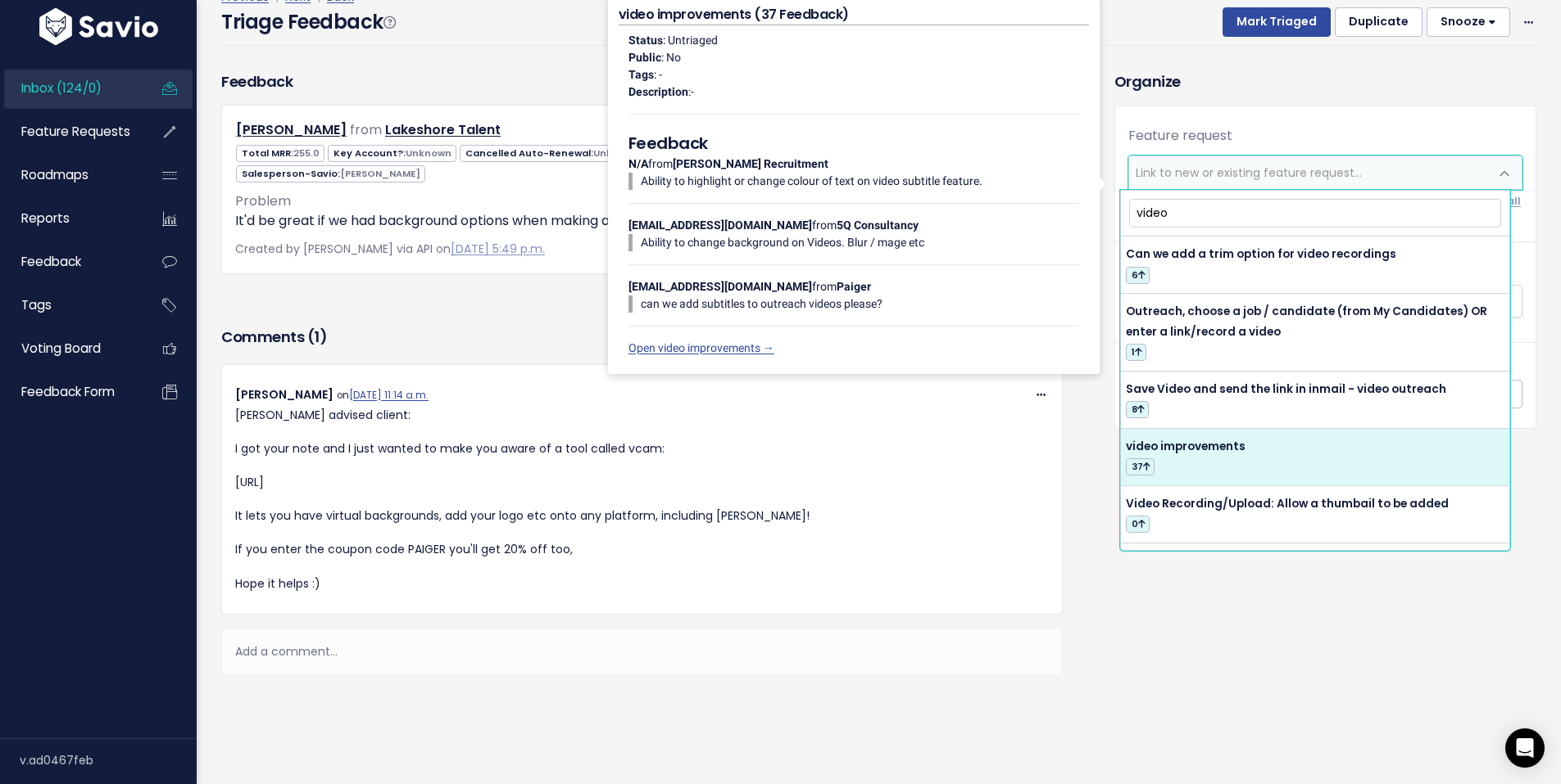
type input "video"
select select "61217"
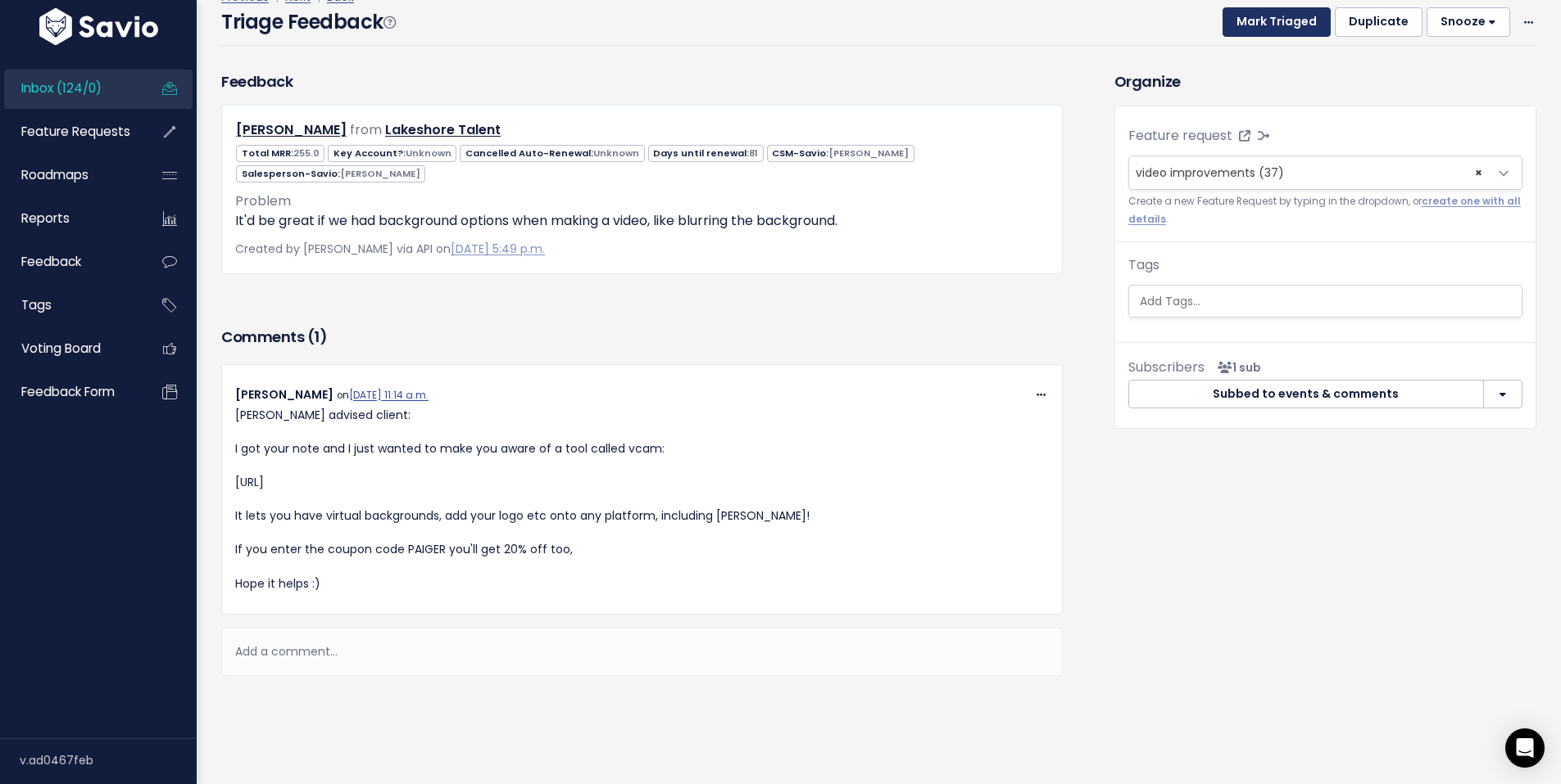
click at [1290, 16] on button "Mark Triaged" at bounding box center [1276, 22] width 108 height 30
